Goal: Task Accomplishment & Management: Manage account settings

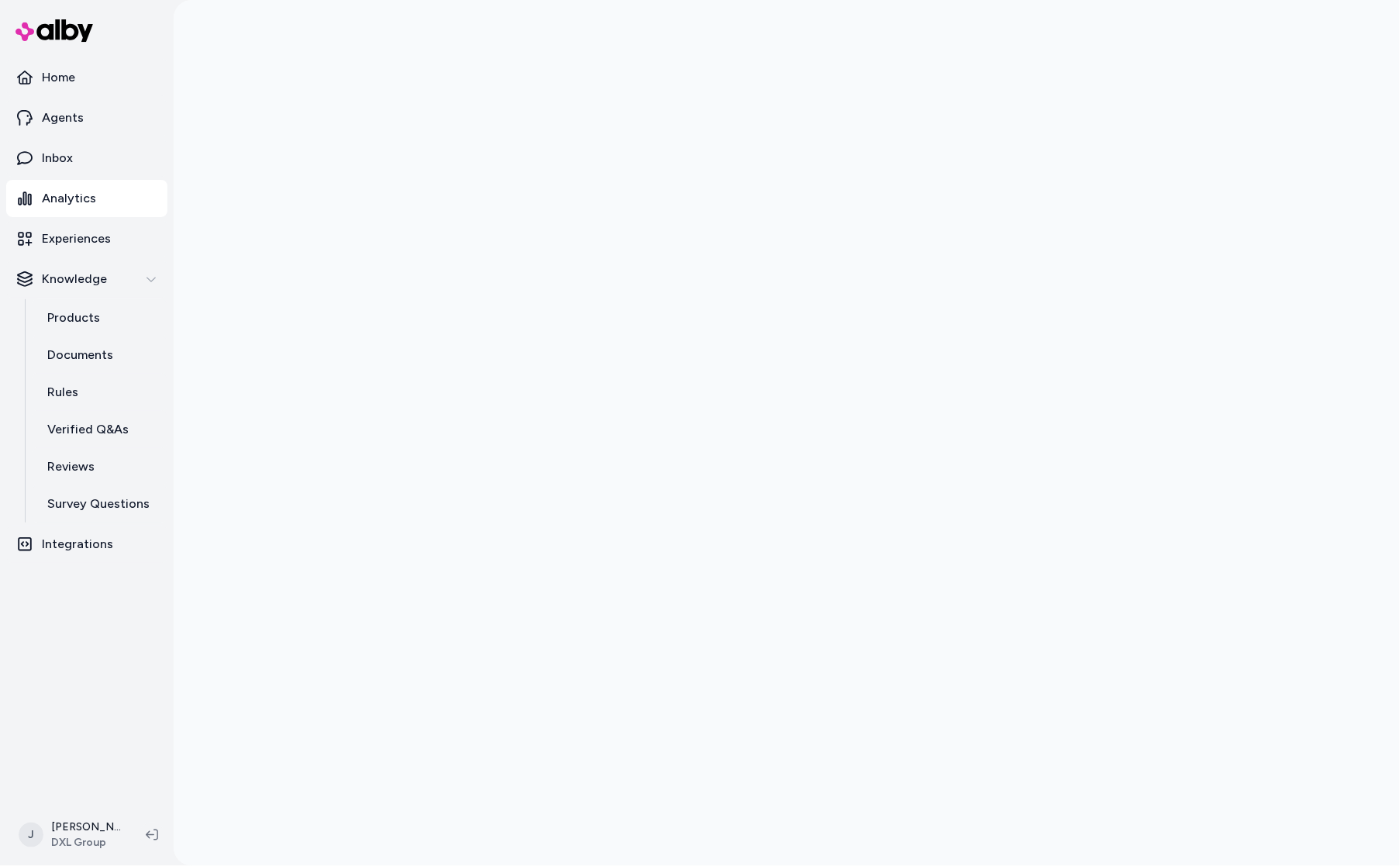
click at [240, 289] on div at bounding box center [786, 433] width 1226 height 866
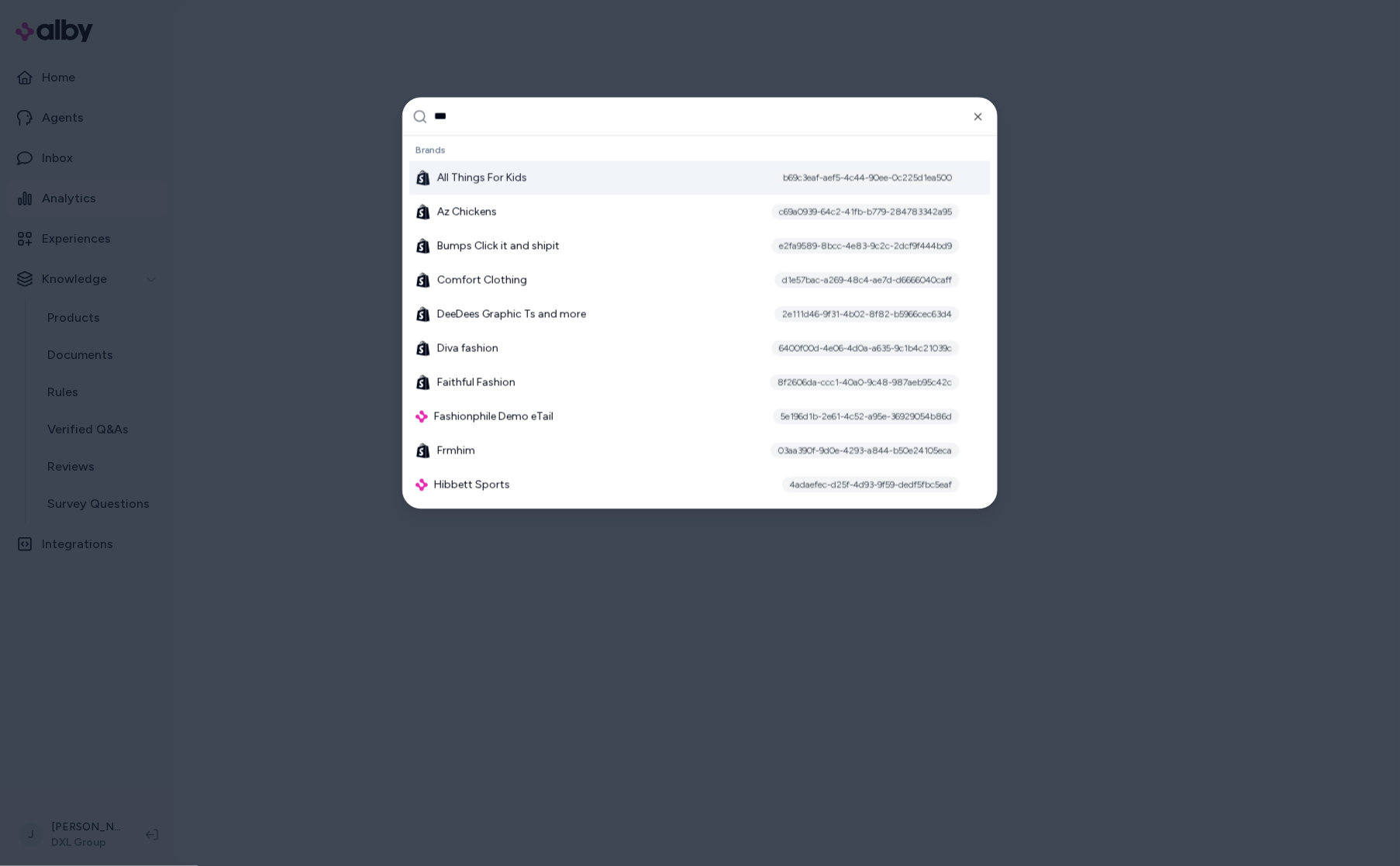
type input "****"
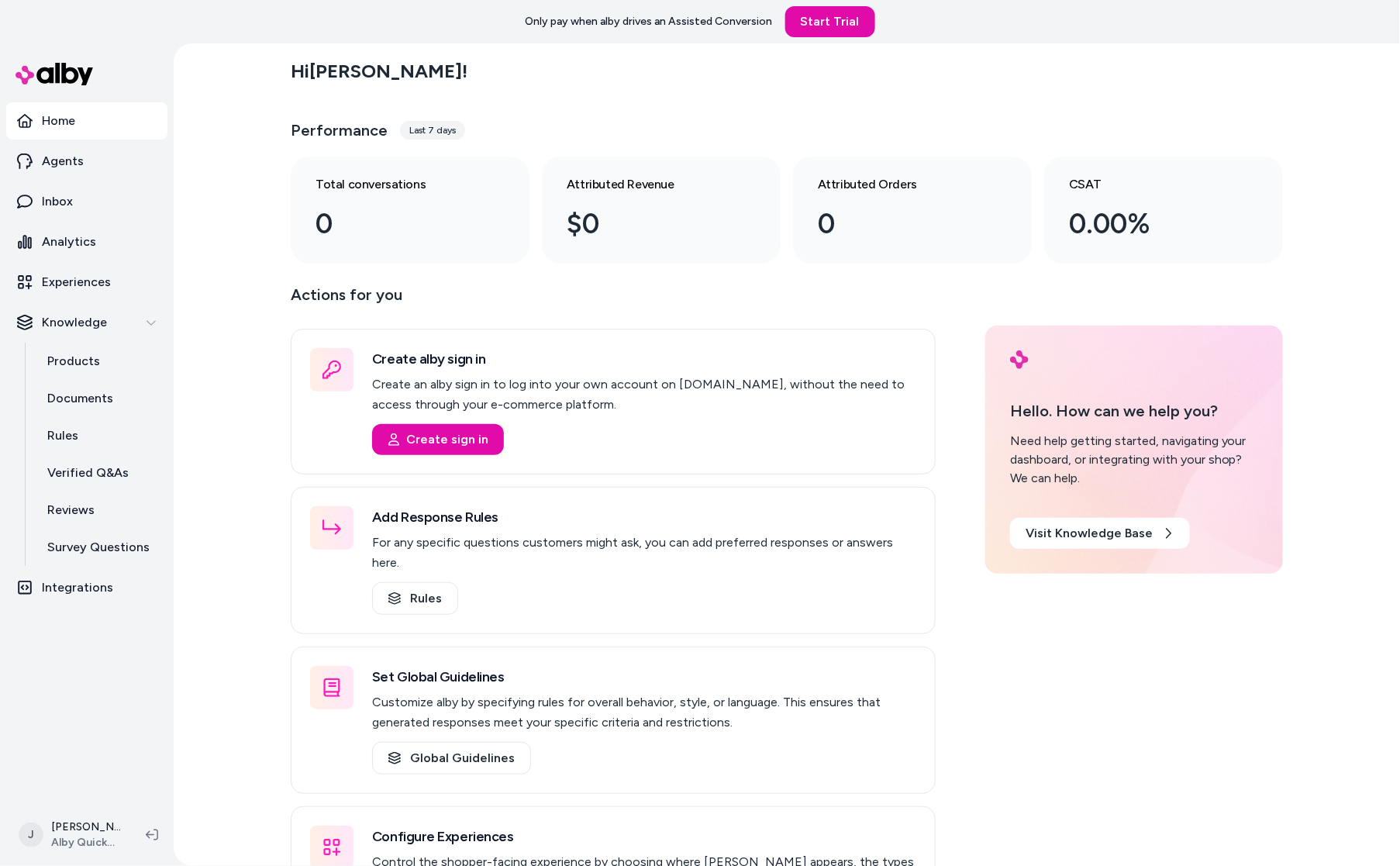
click at [230, 128] on div "Hi Jackie ! Performance Last 7 days Total conversations 0 Attributed Revenue $0…" at bounding box center [786, 454] width 1226 height 822
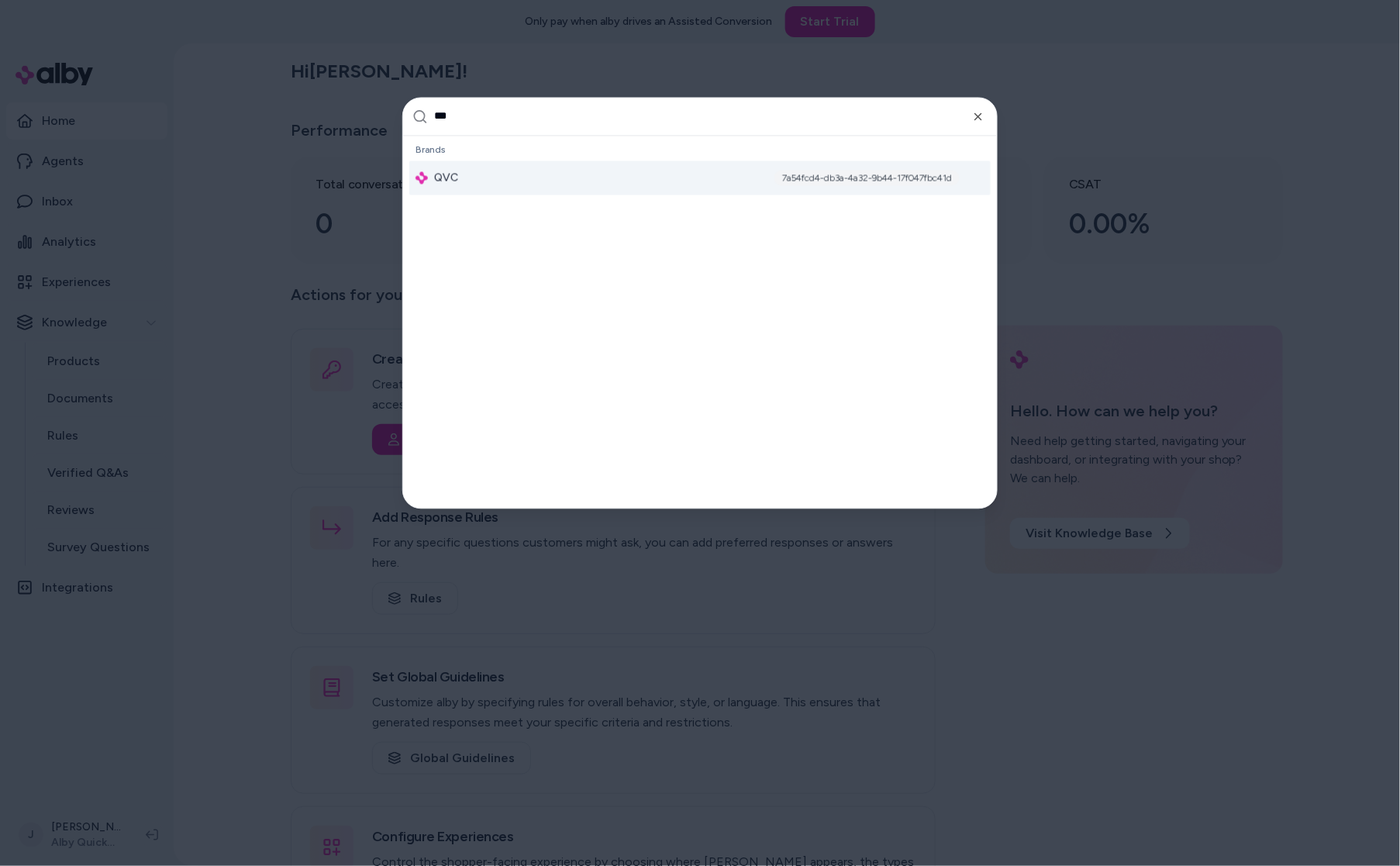
type input "***"
click at [478, 184] on div "QVC 7a54fcd4-db3a-4a32-9b44-17f047fbc41d" at bounding box center [699, 178] width 581 height 34
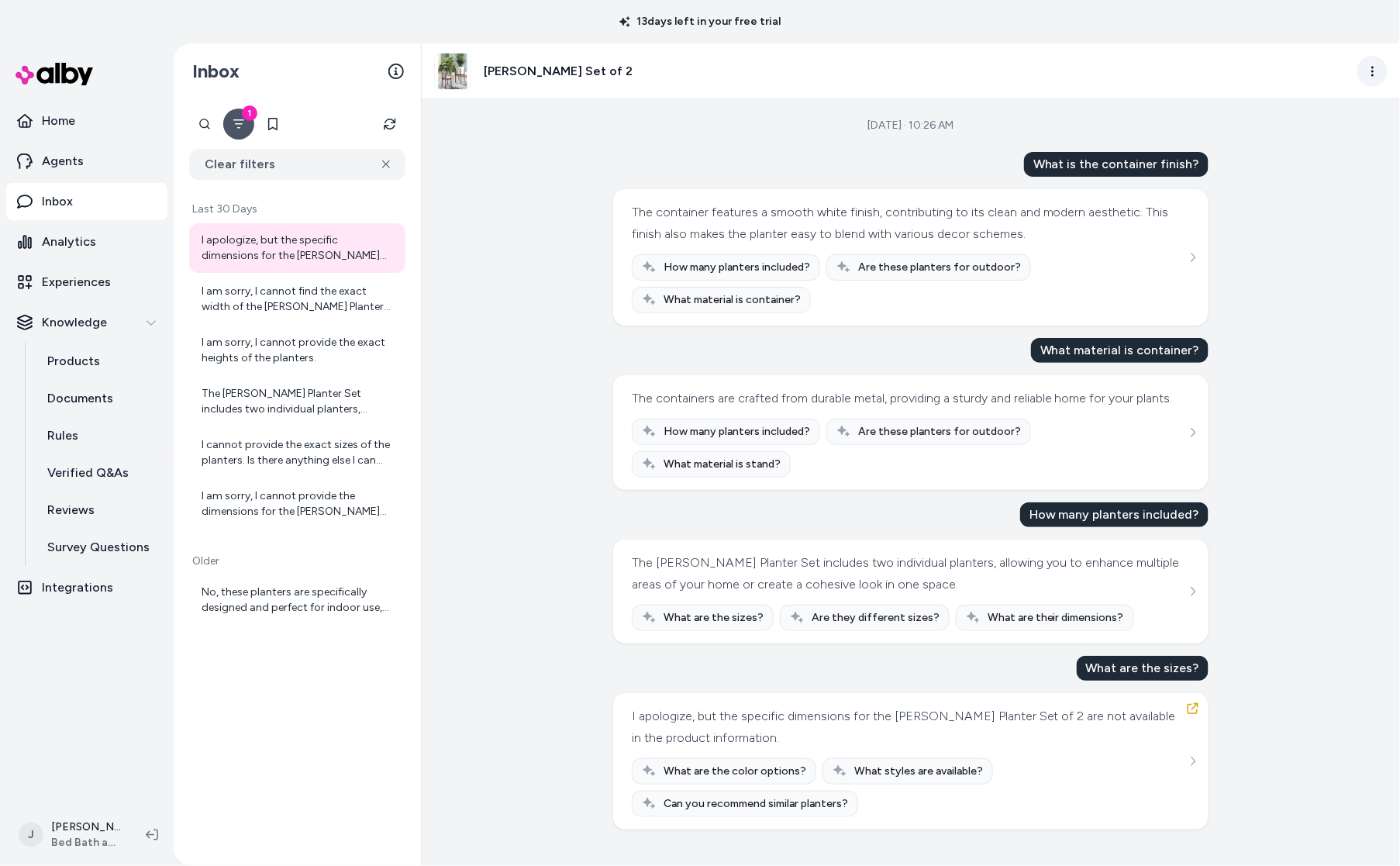
click at [1381, 70] on html "13 days left in your free trial Home Agents Inbox Analytics Experiences Knowled…" at bounding box center [700, 433] width 1400 height 866
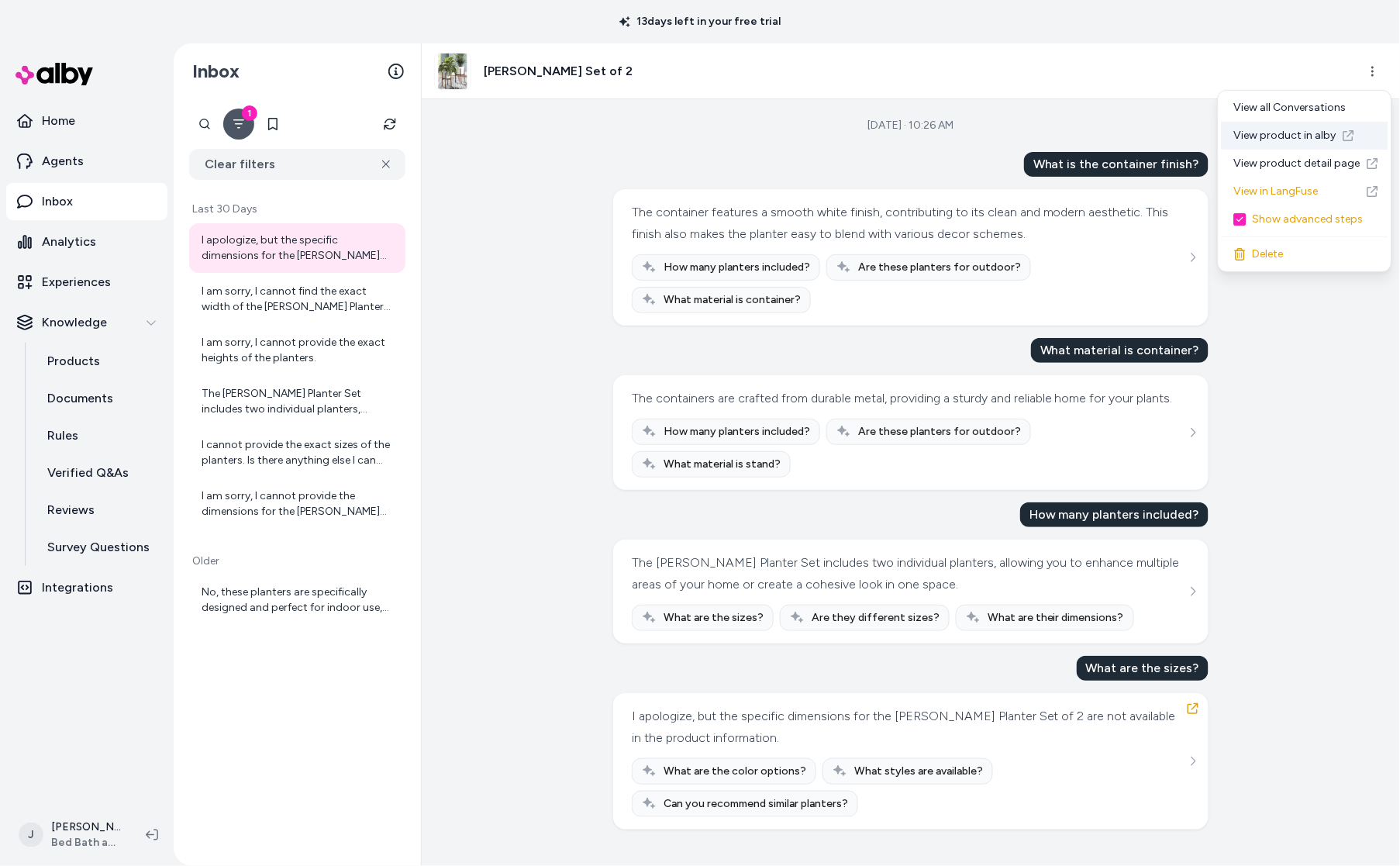
click at [1293, 135] on link "View product in alby" at bounding box center [1305, 136] width 167 height 27
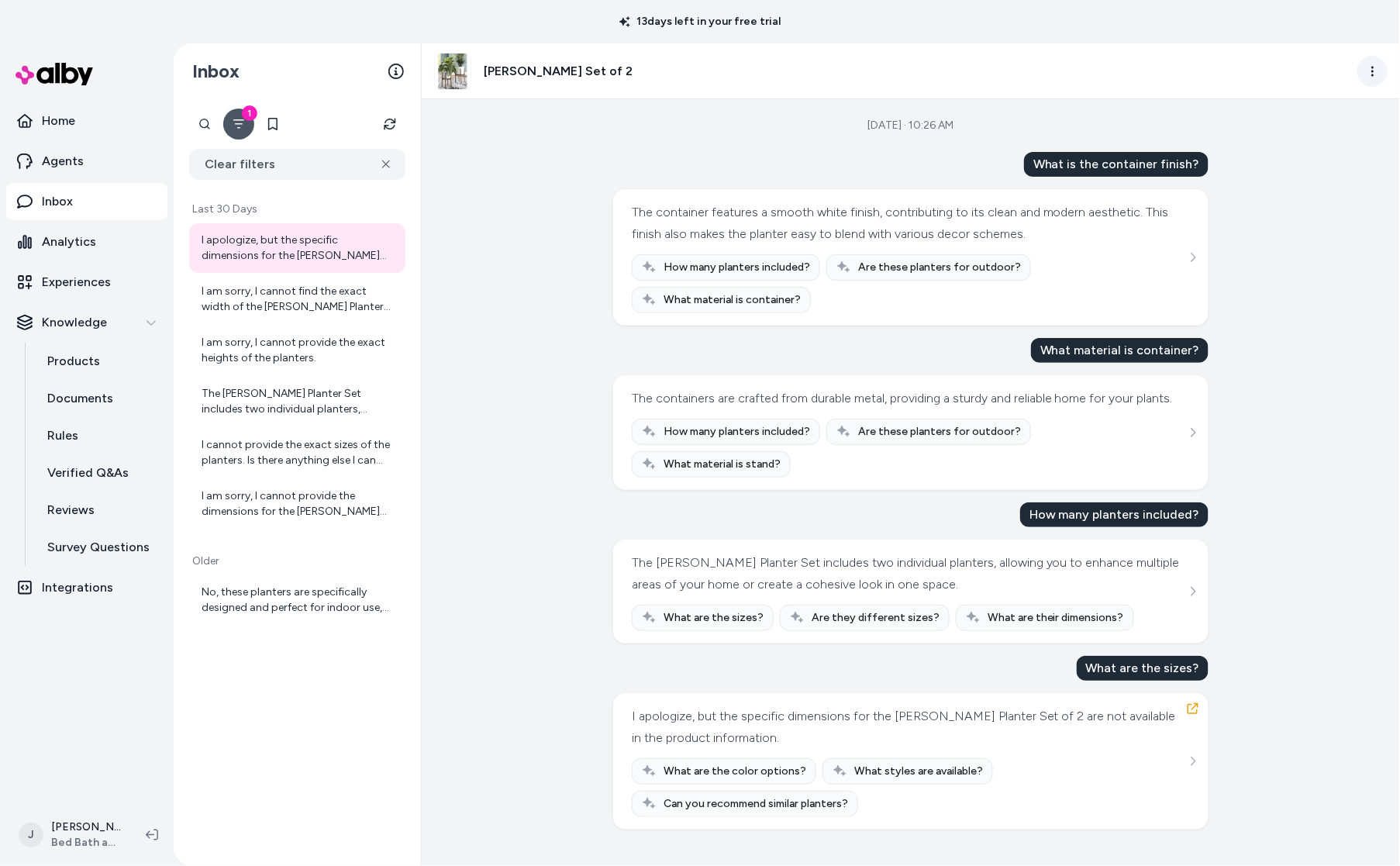
click at [1366, 72] on html "13 days left in your free trial Home Agents Inbox Analytics Experiences Knowled…" at bounding box center [700, 433] width 1400 height 866
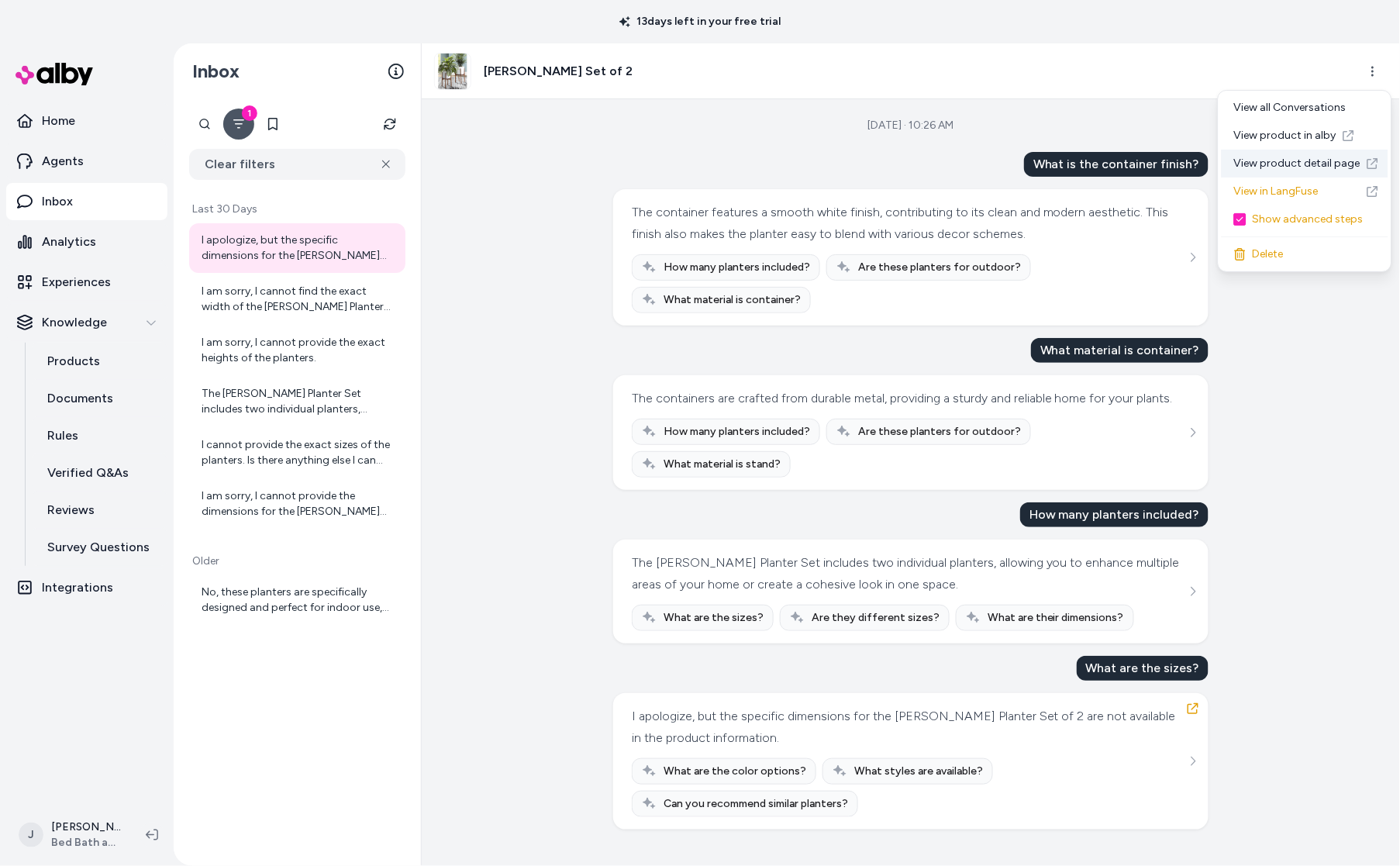
click at [1291, 158] on link "View product detail page" at bounding box center [1305, 163] width 167 height 27
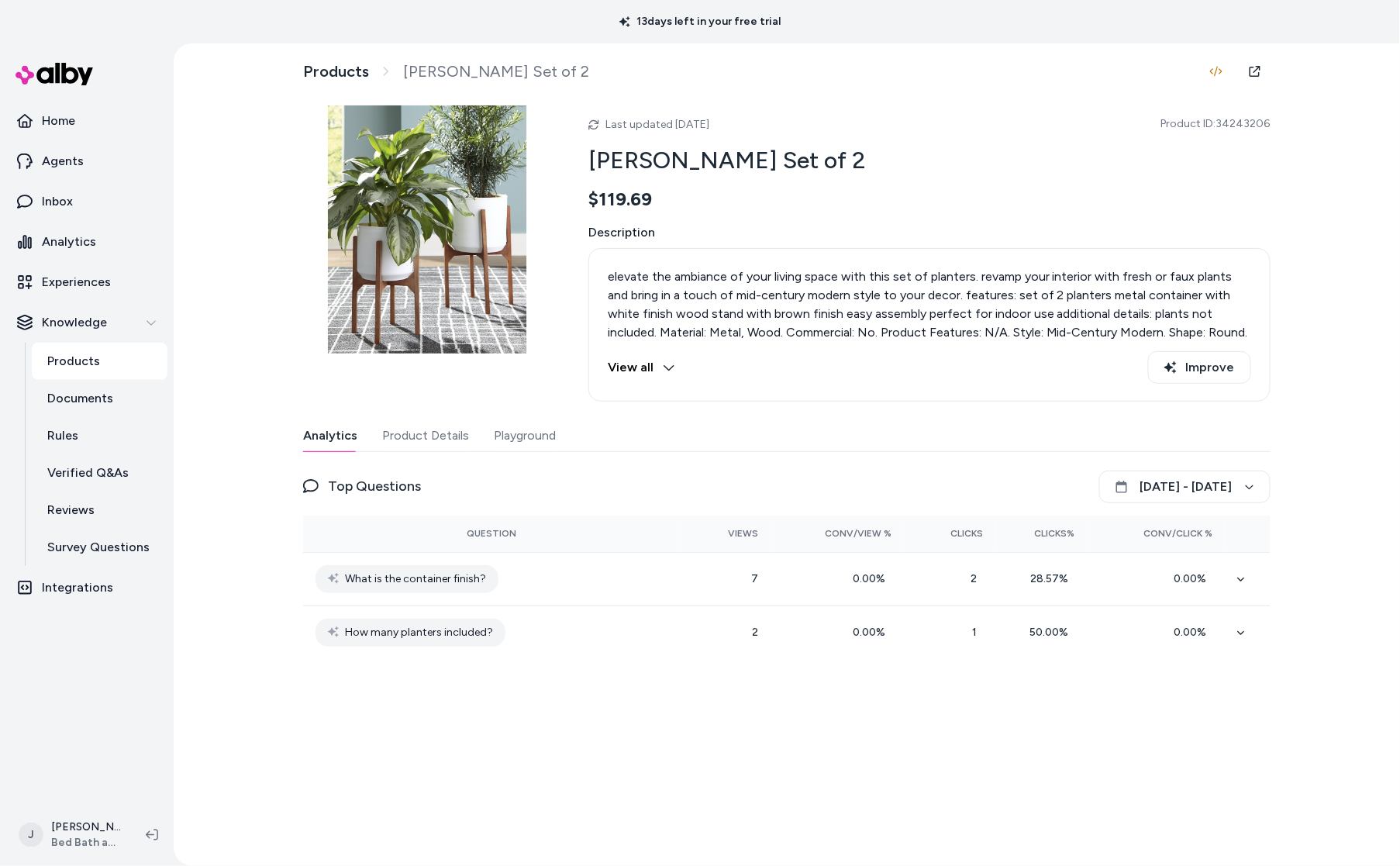
click at [420, 448] on button "Product Details" at bounding box center [425, 436] width 87 height 31
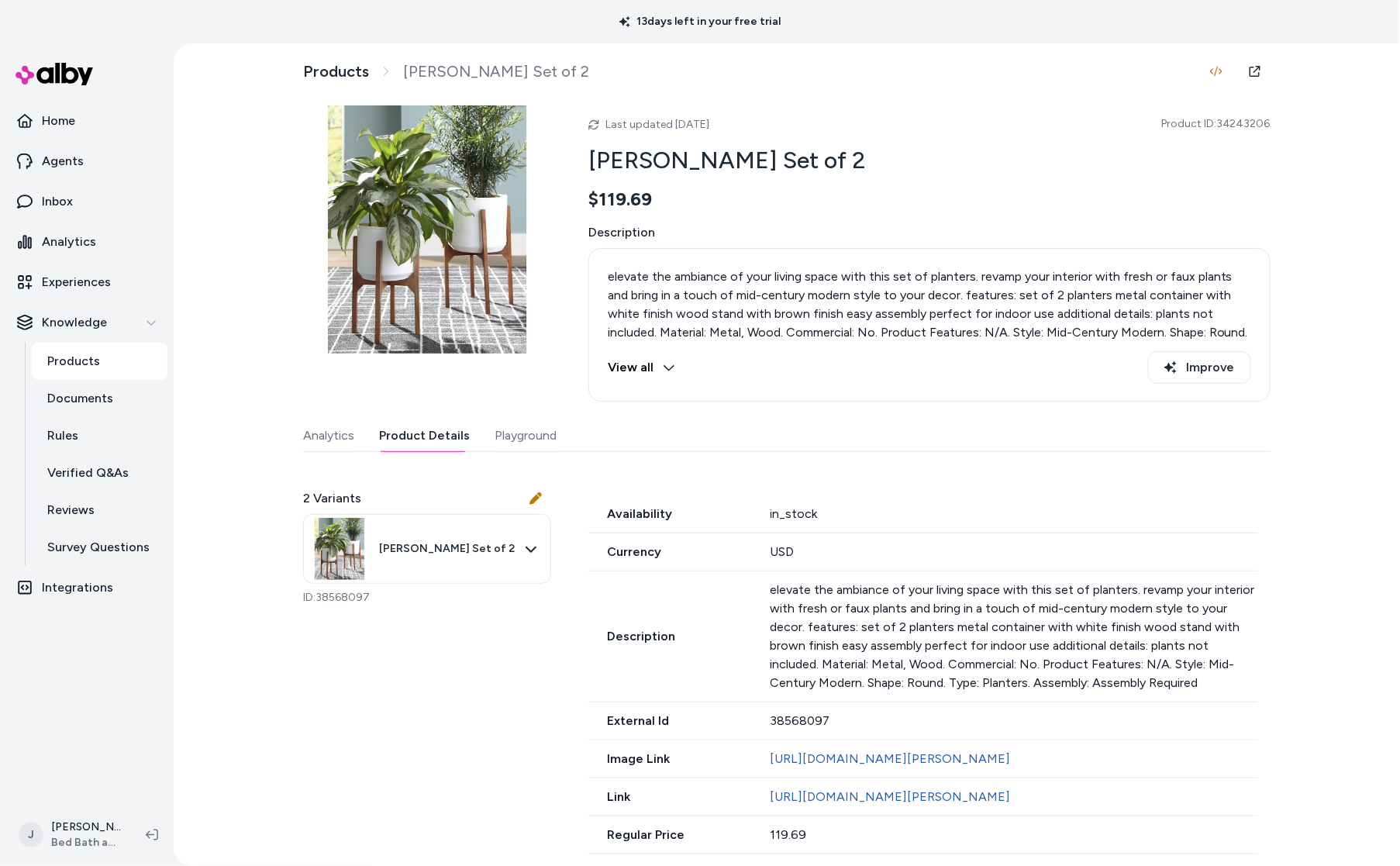
scroll to position [78, 0]
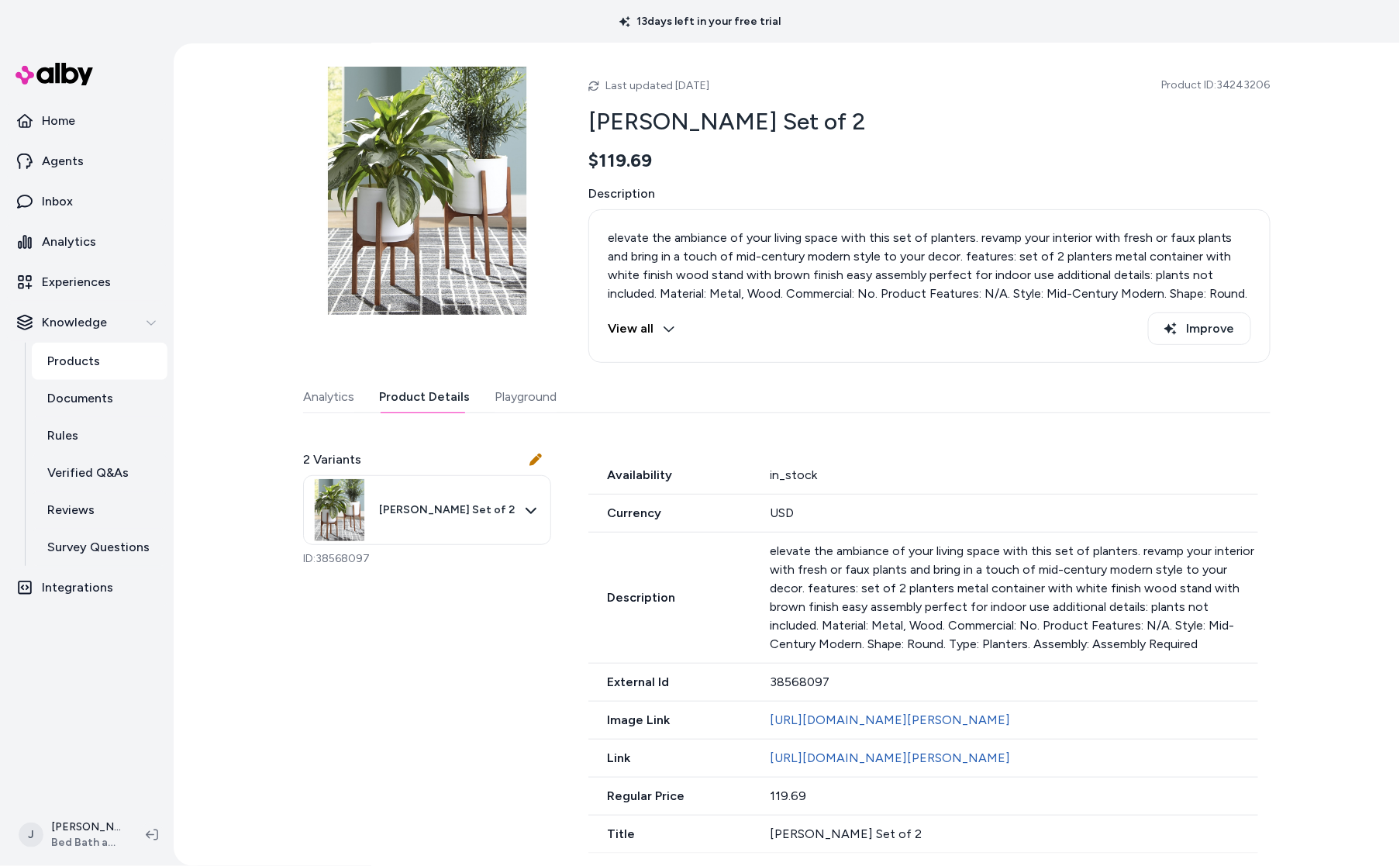
click at [649, 313] on button "View all" at bounding box center [641, 329] width 68 height 33
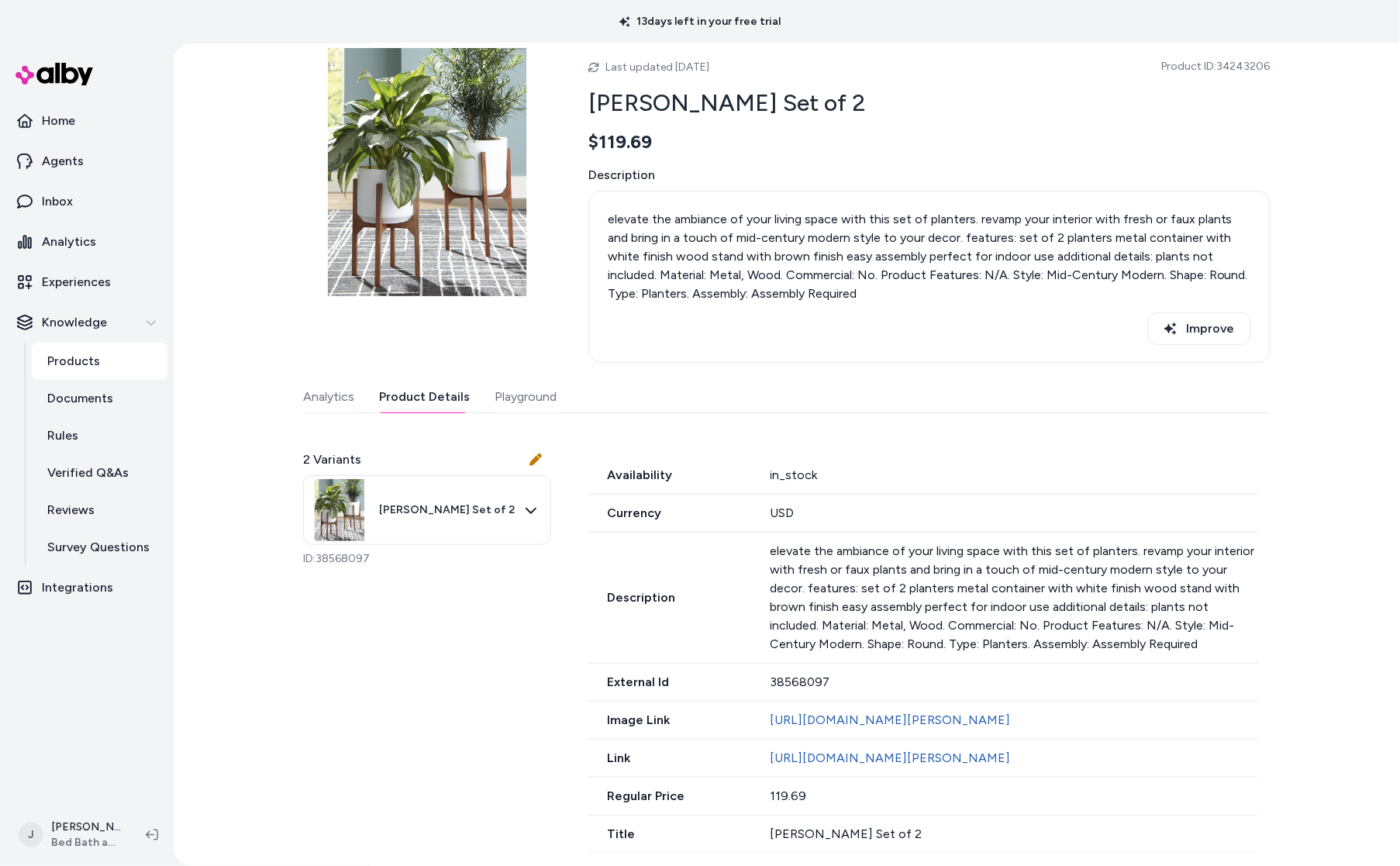
scroll to position [97, 0]
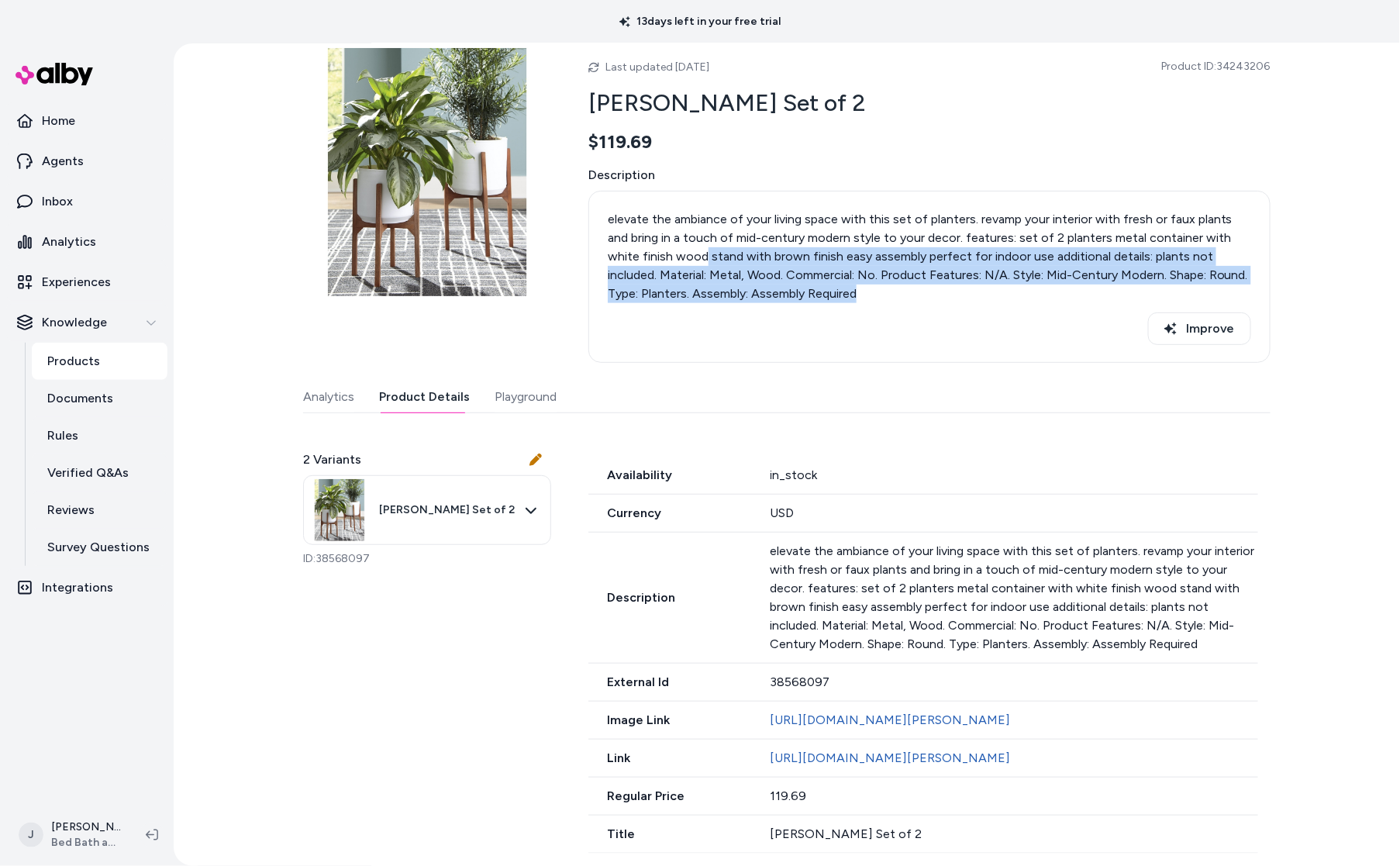
drag, startPoint x: 815, startPoint y: 204, endPoint x: 1059, endPoint y: 258, distance: 249.9
click at [1067, 253] on p "elevate the ambiance of your living space with this set of planters. revamp you…" at bounding box center [928, 257] width 643 height 93
click at [1051, 258] on p "elevate the ambiance of your living space with this set of planters. revamp you…" at bounding box center [928, 257] width 643 height 93
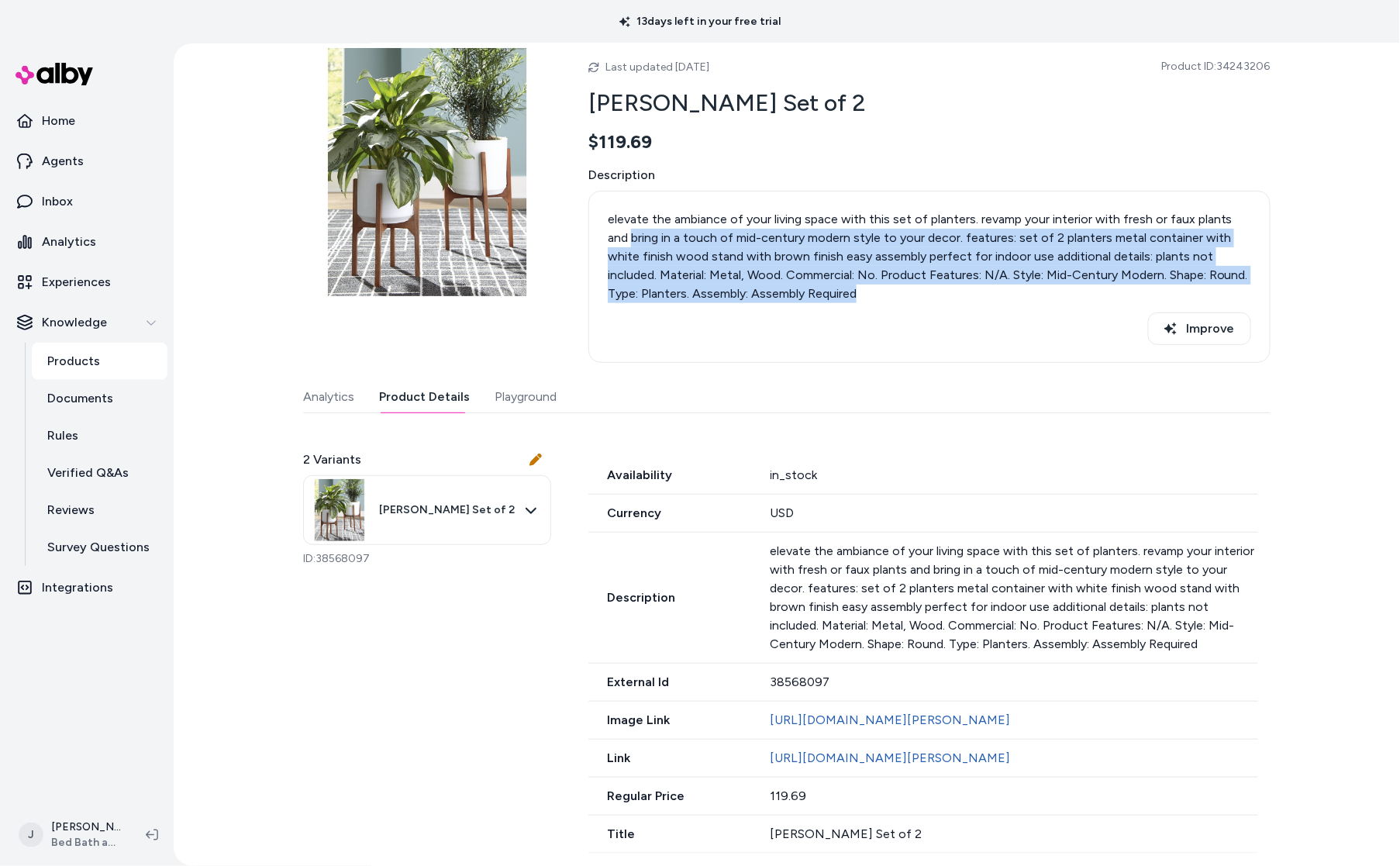
drag, startPoint x: 851, startPoint y: 251, endPoint x: 625, endPoint y: 196, distance: 232.6
click at [610, 210] on p "elevate the ambiance of your living space with this set of planters. revamp you…" at bounding box center [928, 257] width 643 height 93
click at [817, 244] on p "elevate the ambiance of your living space with this set of planters. revamp you…" at bounding box center [928, 257] width 643 height 93
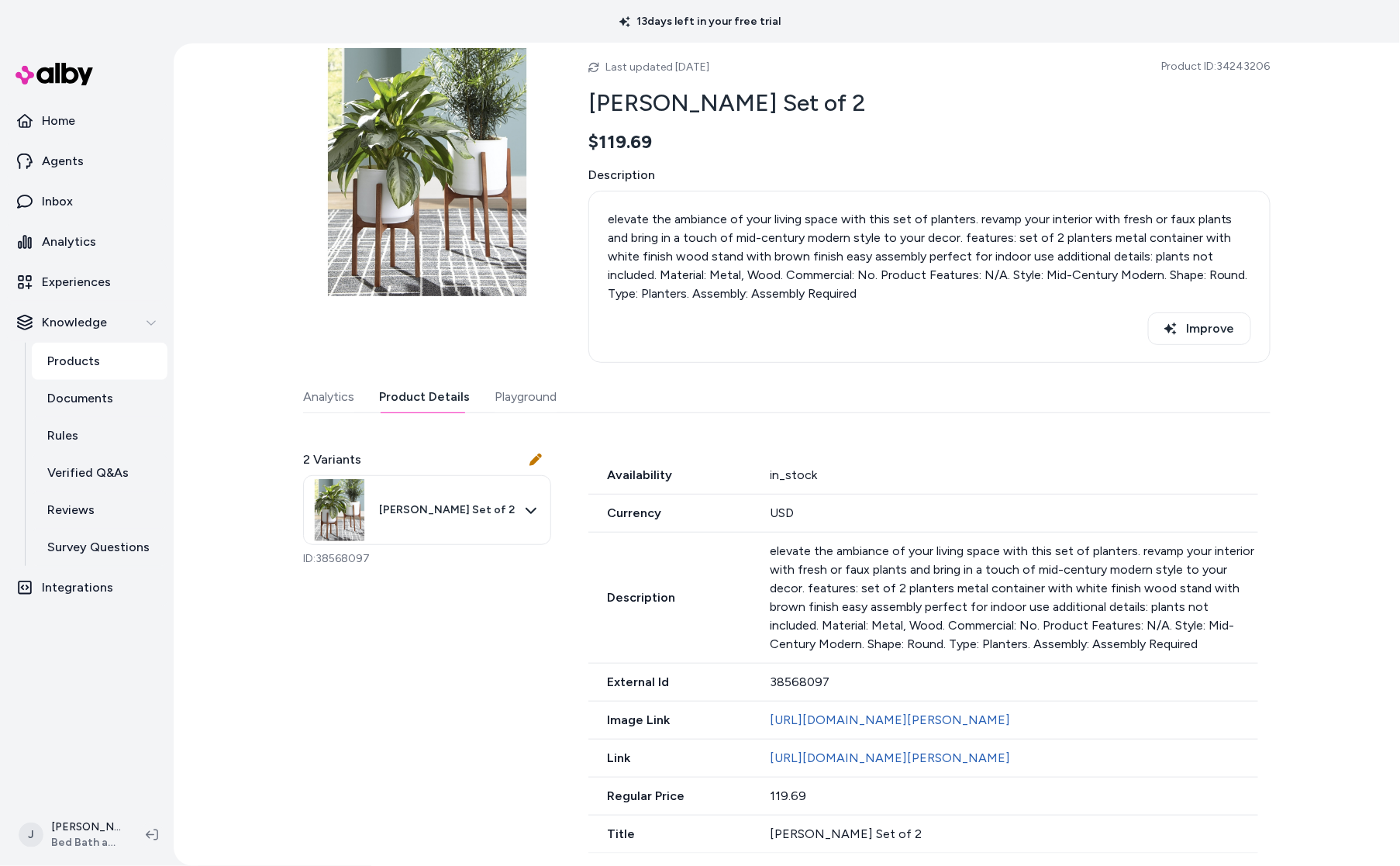
scroll to position [0, 0]
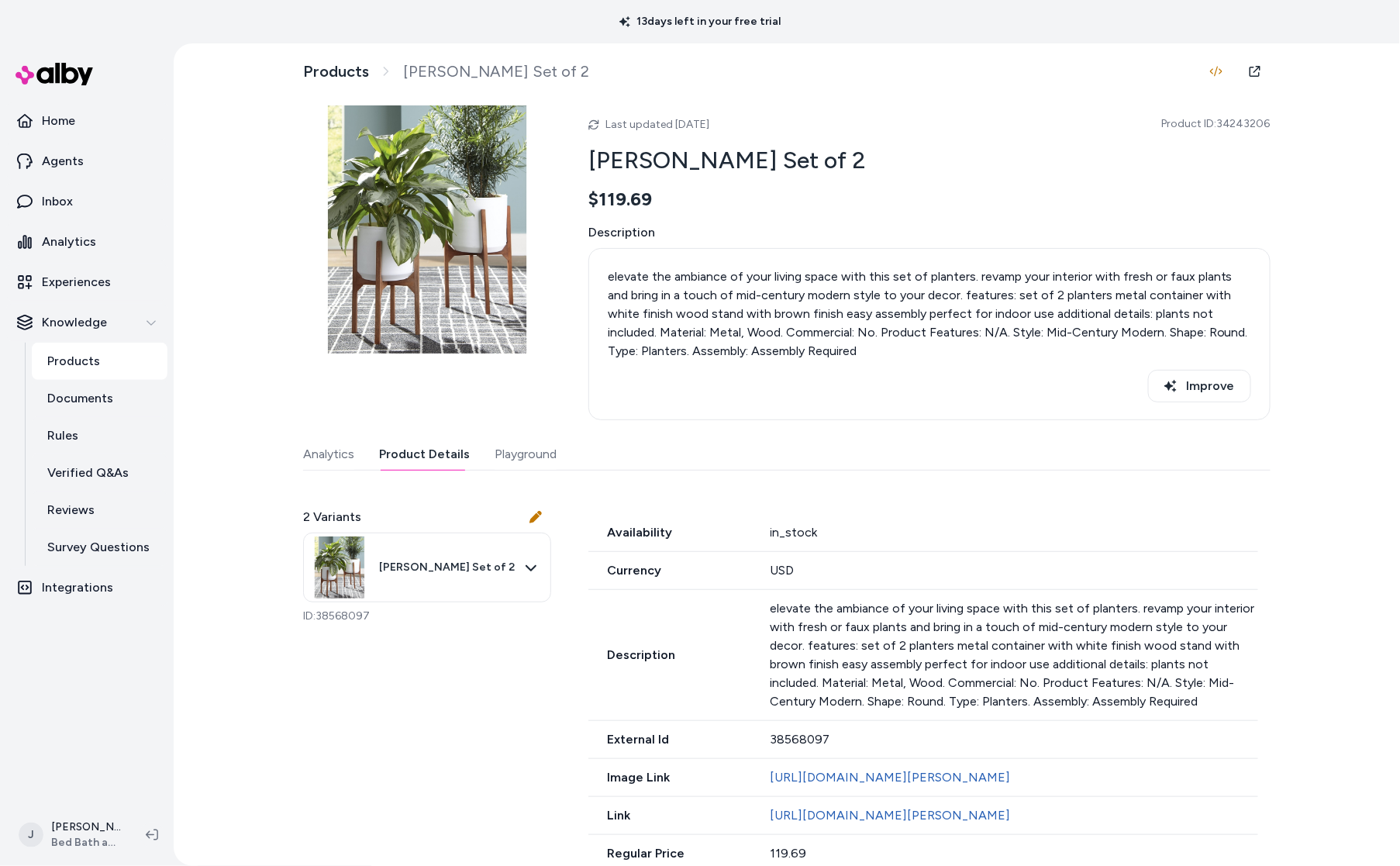
drag, startPoint x: 686, startPoint y: 123, endPoint x: 717, endPoint y: 127, distance: 31.3
click at [686, 123] on span "Last updated Sep 30, 2025" at bounding box center [657, 124] width 104 height 13
click at [709, 127] on span "Last updated Sep 30, 2025" at bounding box center [657, 124] width 104 height 13
click at [610, 123] on span "Last updated Sep 30, 2025" at bounding box center [657, 124] width 104 height 13
click at [86, 360] on p "Products" at bounding box center [73, 362] width 52 height 19
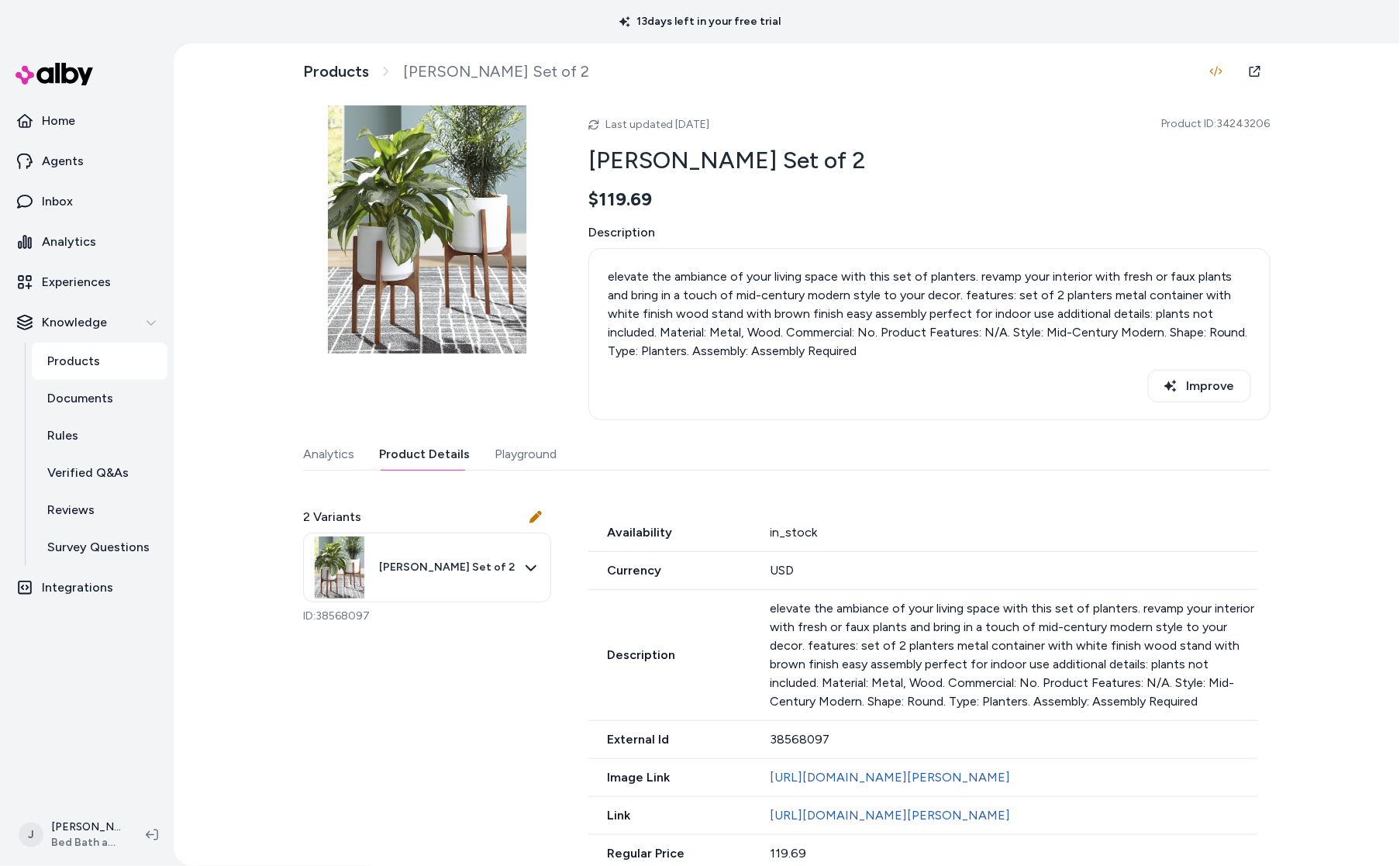
drag, startPoint x: 975, startPoint y: 330, endPoint x: 1022, endPoint y: 329, distance: 47.0
click at [989, 329] on p "elevate the ambiance of your living space with this set of planters. revamp you…" at bounding box center [928, 314] width 643 height 93
drag, startPoint x: 1022, startPoint y: 329, endPoint x: 696, endPoint y: 342, distance: 326.3
click at [696, 342] on p "elevate the ambiance of your living space with this set of planters. revamp you…" at bounding box center [928, 314] width 643 height 93
drag, startPoint x: 765, startPoint y: 326, endPoint x: 795, endPoint y: 329, distance: 30.1
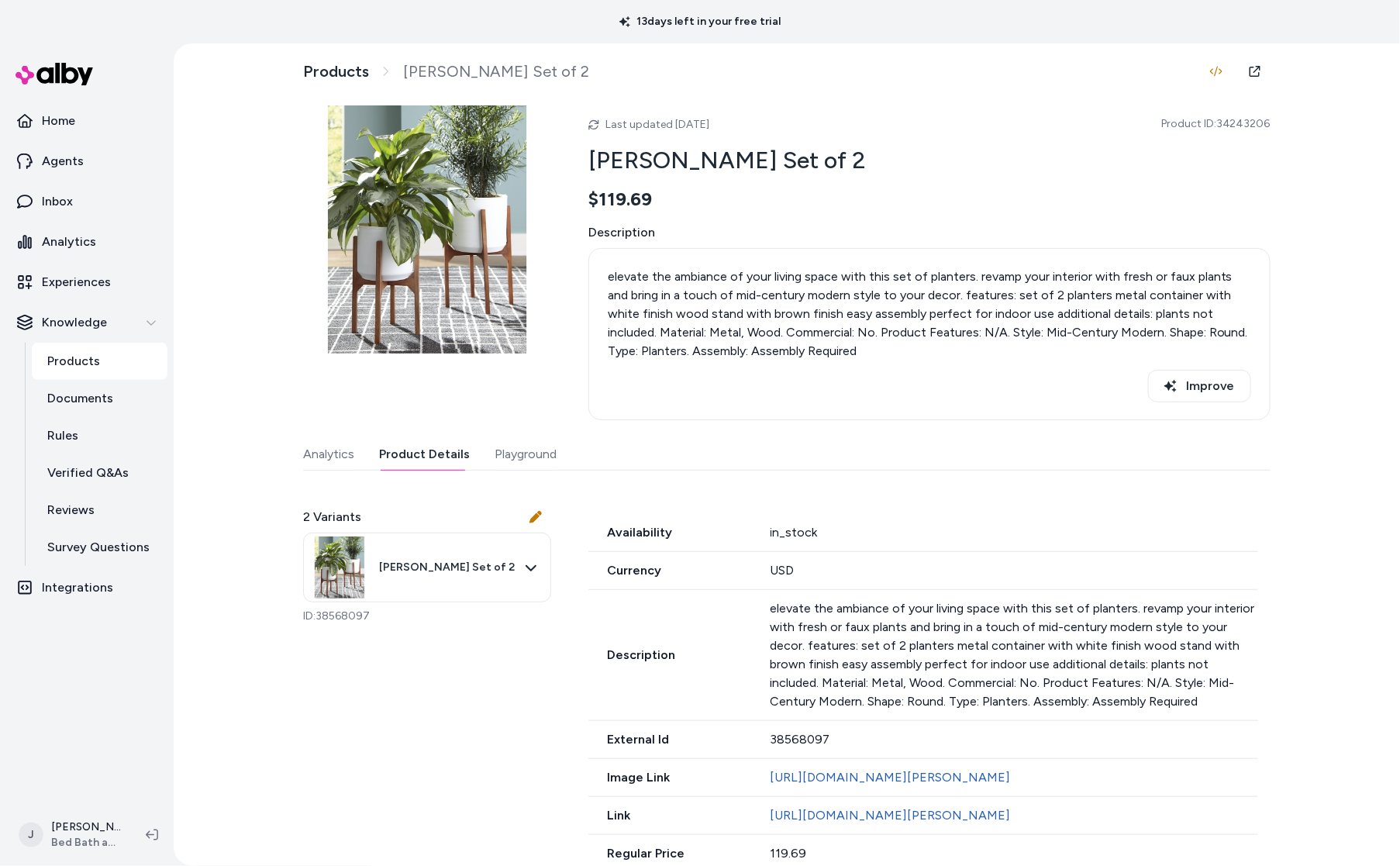
click at [766, 326] on p "elevate the ambiance of your living space with this set of planters. revamp you…" at bounding box center [928, 314] width 643 height 93
drag, startPoint x: 693, startPoint y: 347, endPoint x: 691, endPoint y: 336, distance: 11.2
click at [822, 351] on p "elevate the ambiance of your living space with this set of planters. revamp you…" at bounding box center [928, 314] width 643 height 93
drag, startPoint x: 615, startPoint y: 337, endPoint x: 734, endPoint y: 329, distance: 119.3
click at [734, 329] on p "elevate the ambiance of your living space with this set of planters. revamp you…" at bounding box center [928, 314] width 643 height 93
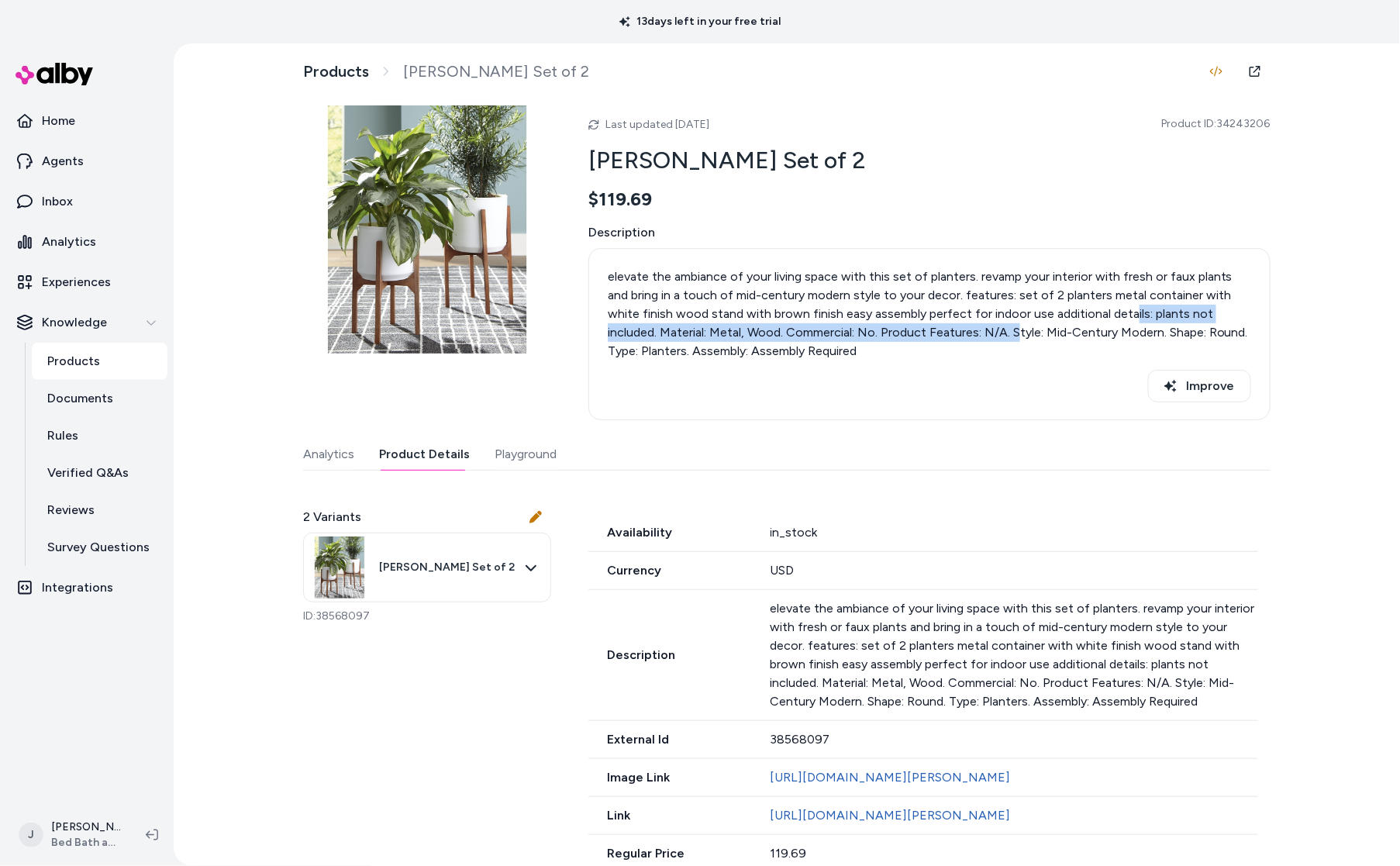
drag, startPoint x: 995, startPoint y: 323, endPoint x: 1080, endPoint y: 324, distance: 85.0
click at [1093, 320] on p "elevate the ambiance of your living space with this set of planters. revamp you…" at bounding box center [928, 314] width 643 height 93
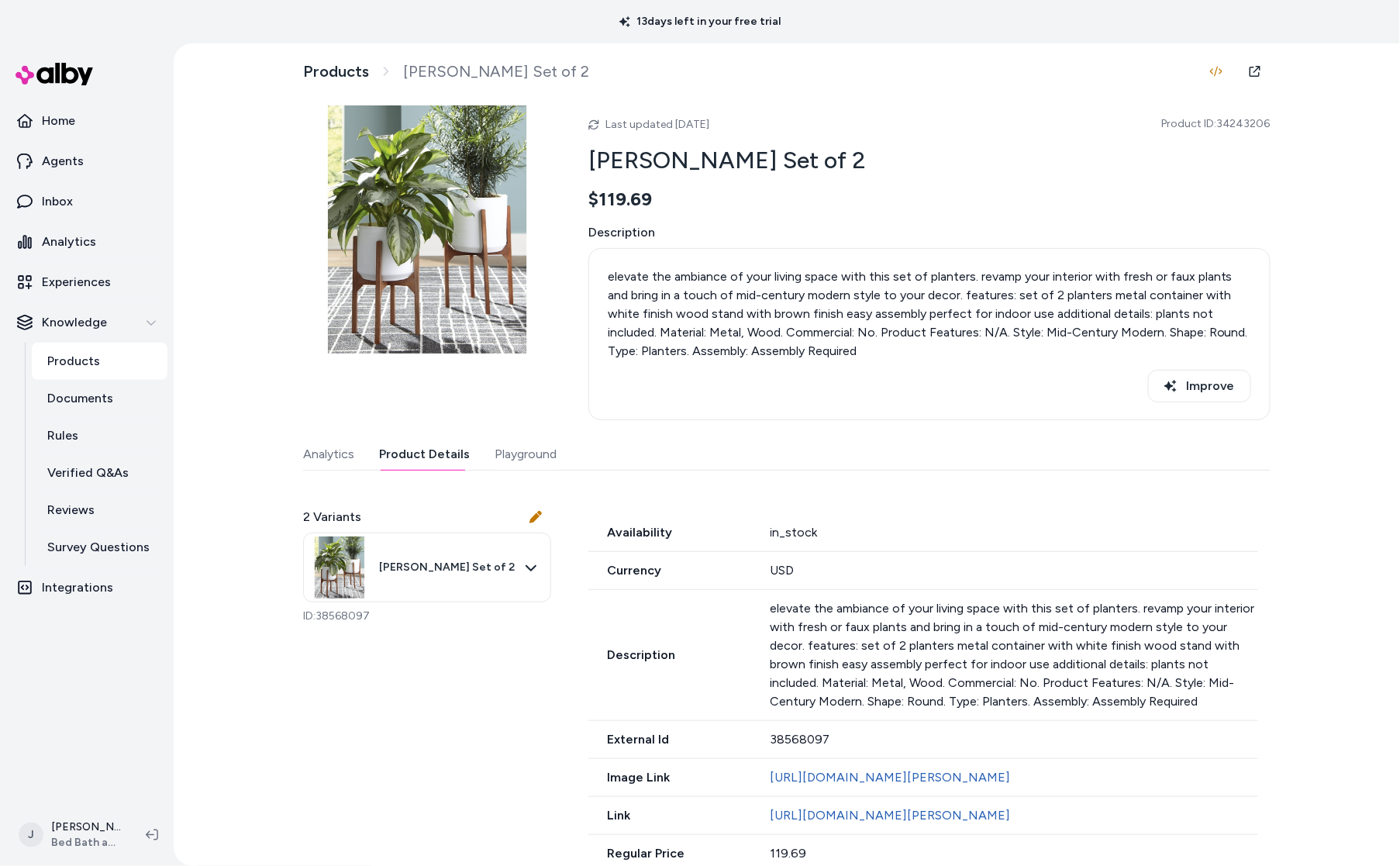
click at [1074, 317] on p "elevate the ambiance of your living space with this set of planters. revamp you…" at bounding box center [928, 314] width 643 height 93
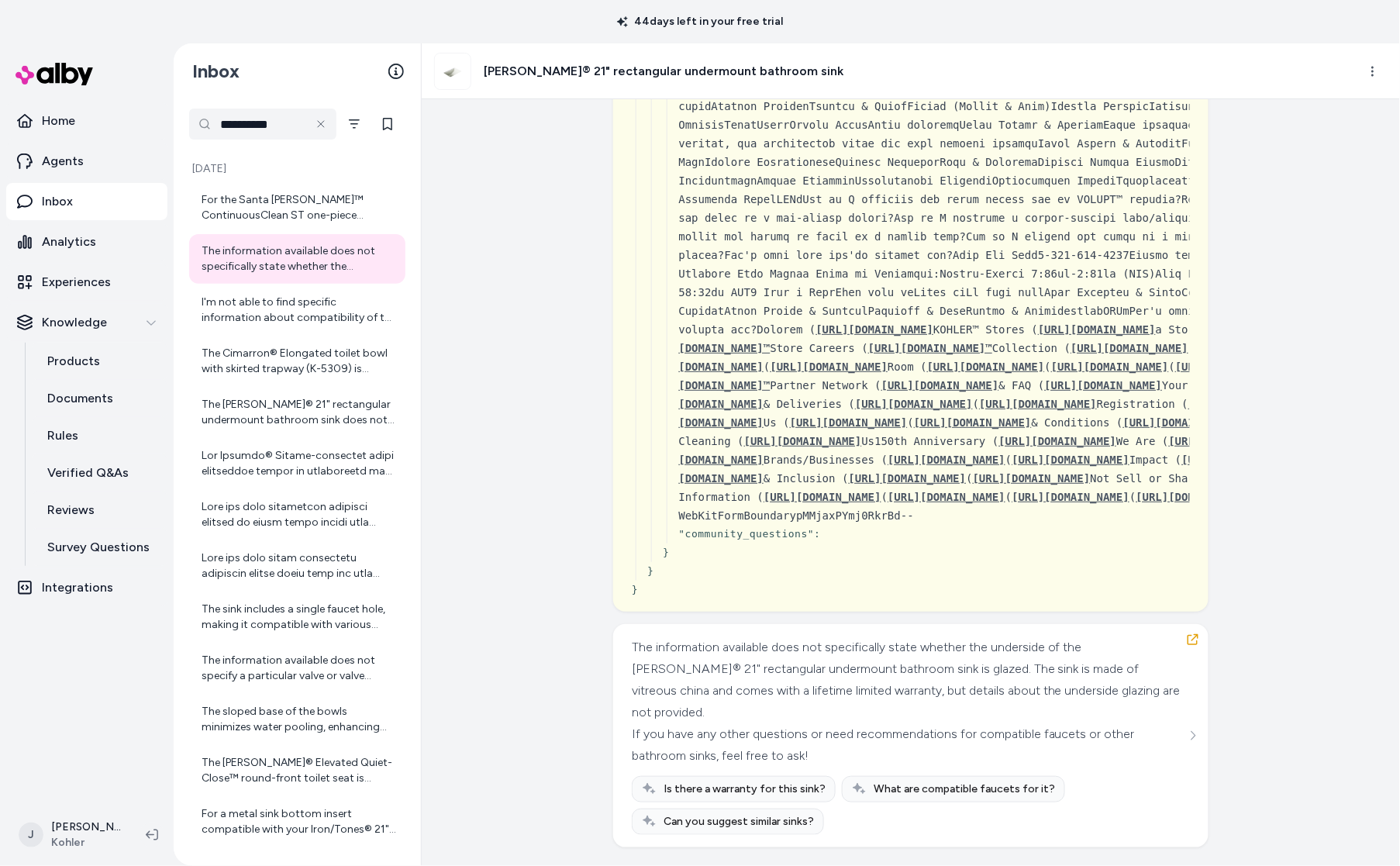
scroll to position [11019, 0]
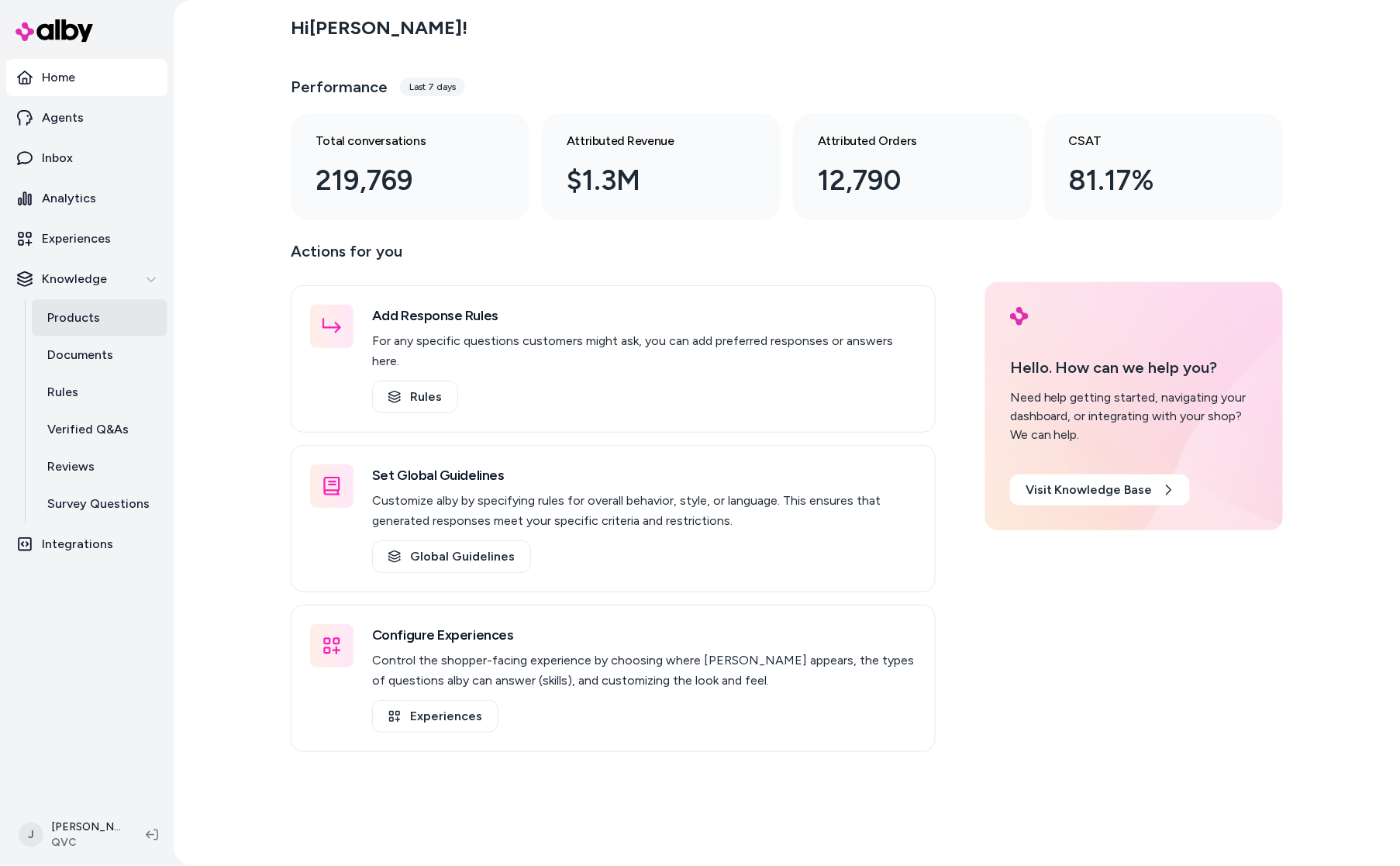
drag, startPoint x: 242, startPoint y: 439, endPoint x: 143, endPoint y: 324, distance: 151.7
click at [240, 438] on div "Hi [PERSON_NAME] ! Performance Last 7 days Total conversations 219,769 Attribut…" at bounding box center [786, 433] width 1226 height 866
click at [73, 845] on html "Home Agents Inbox Analytics Experiences Knowledge Products Documents Rules Veri…" at bounding box center [700, 433] width 1400 height 866
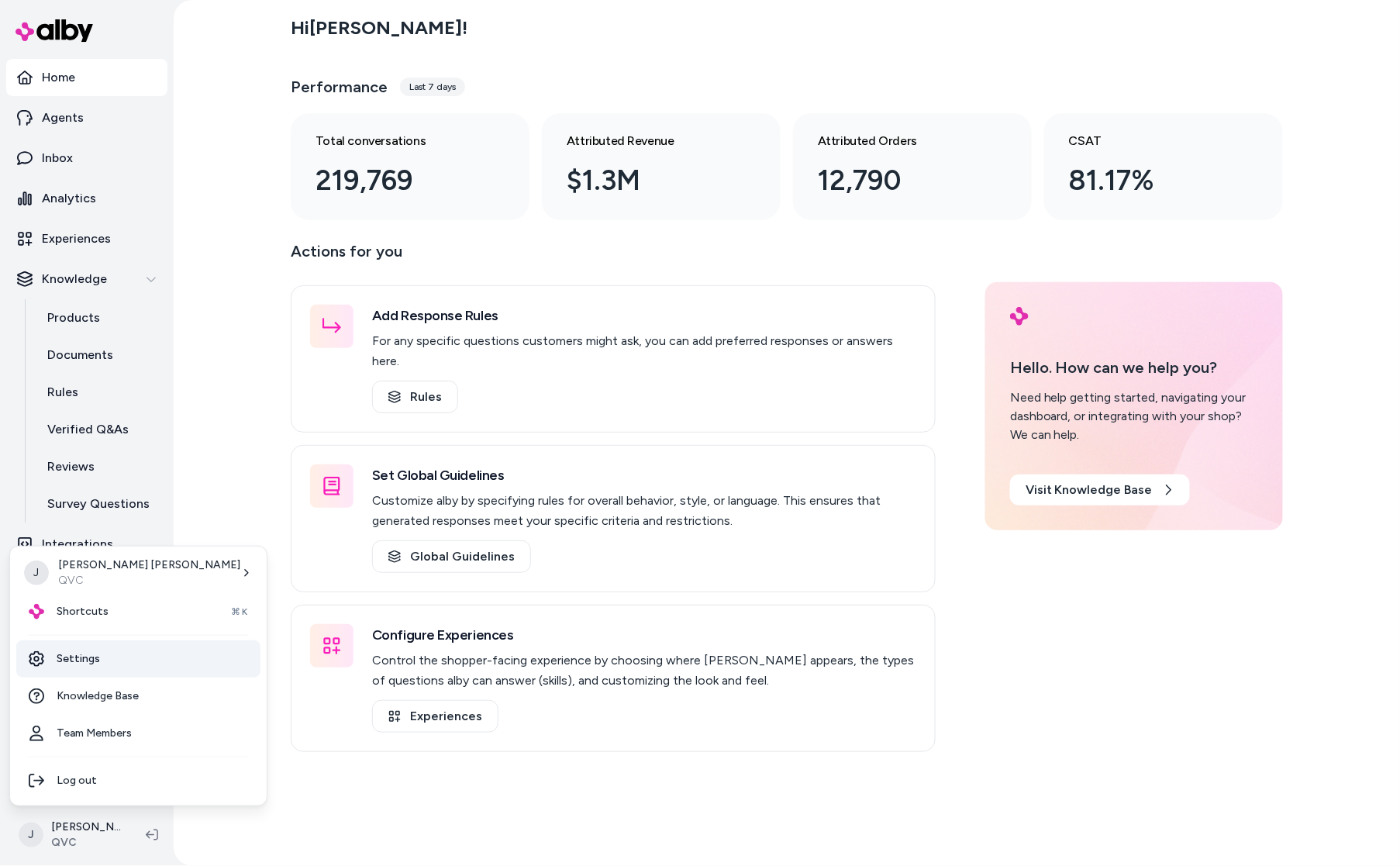
click at [83, 655] on link "Settings" at bounding box center [138, 658] width 244 height 37
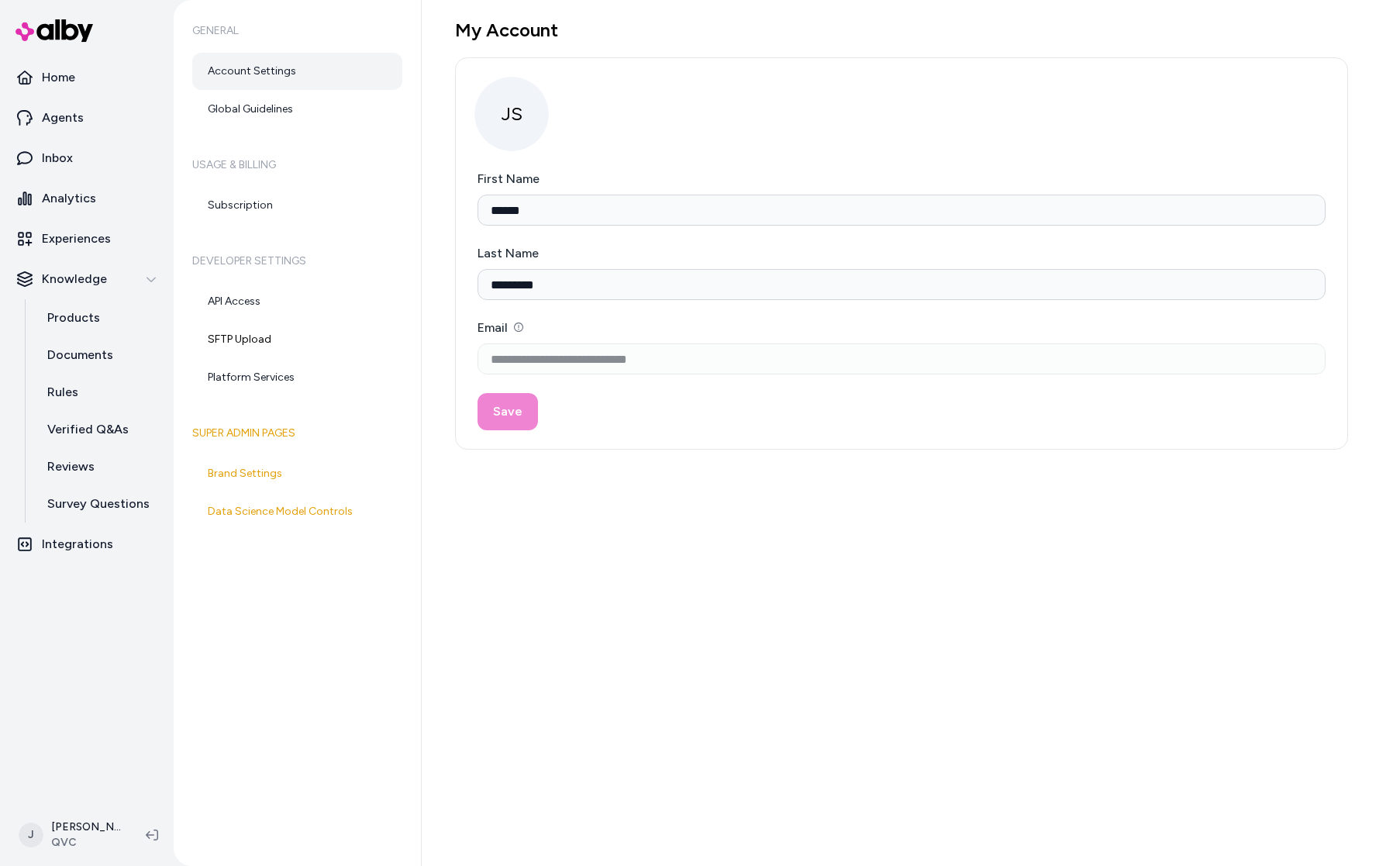
type input "******"
type input "*********"
type input "**********"
click at [275, 371] on link "Platform Services" at bounding box center [297, 377] width 210 height 37
